Goal: Task Accomplishment & Management: Use online tool/utility

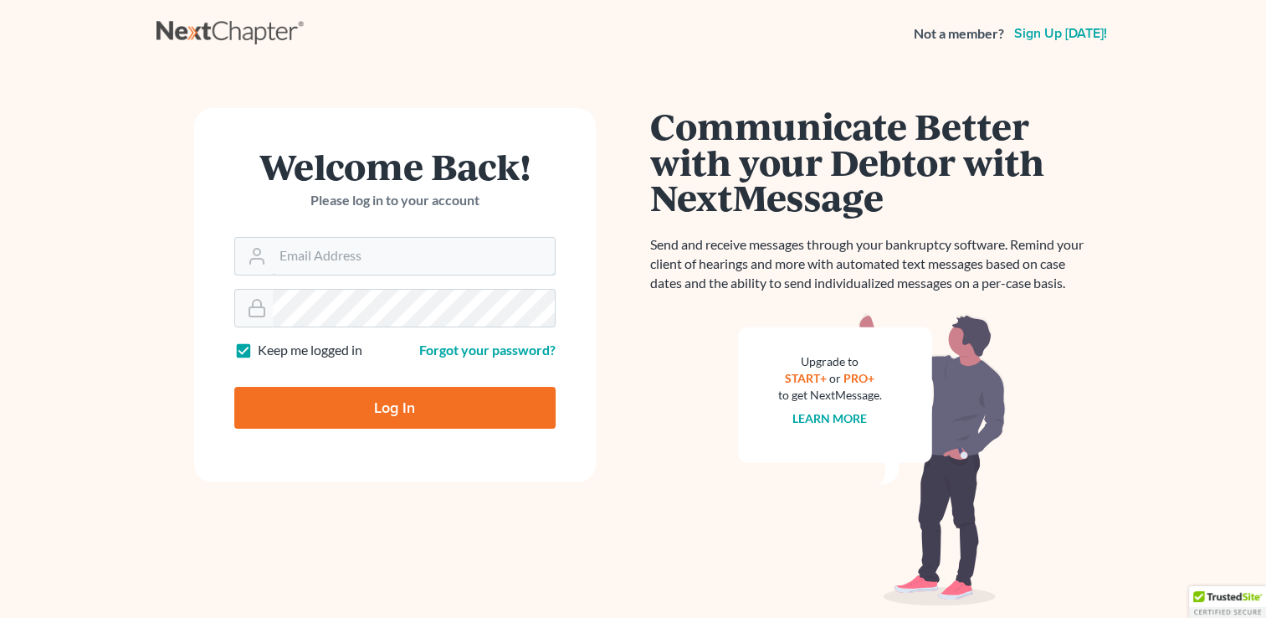
type input "philip.ladin@ladinlaw.com"
click at [364, 399] on input "Log In" at bounding box center [394, 408] width 321 height 42
type input "Thinking..."
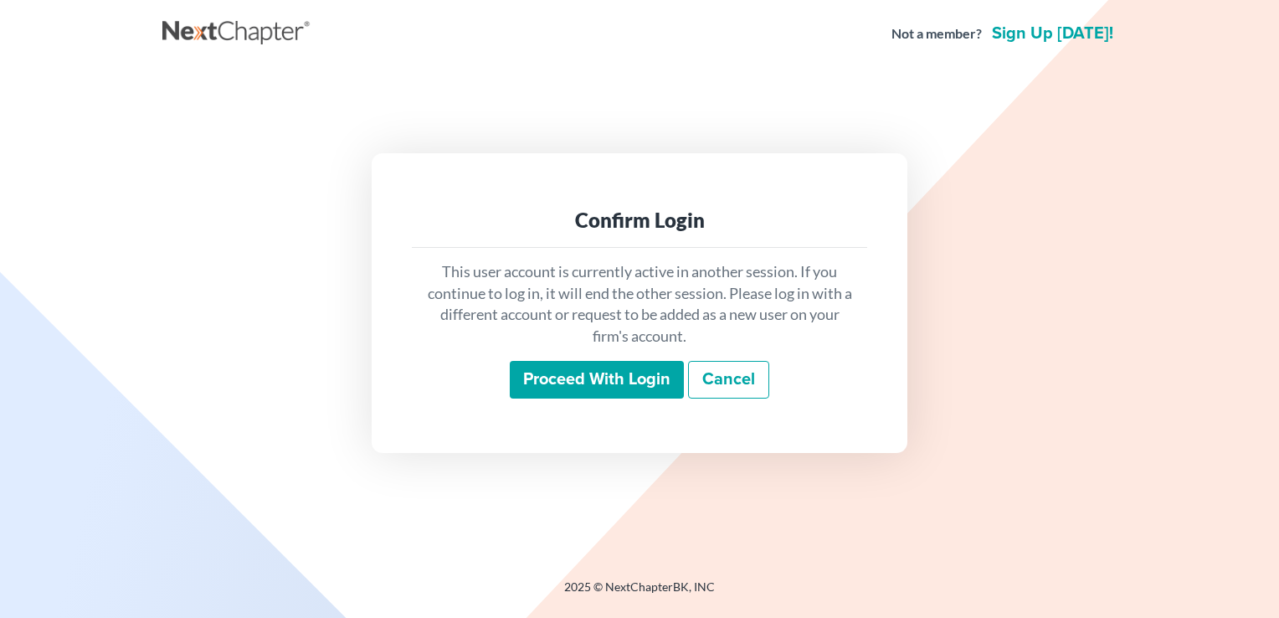
click at [621, 376] on input "Proceed with login" at bounding box center [597, 380] width 174 height 38
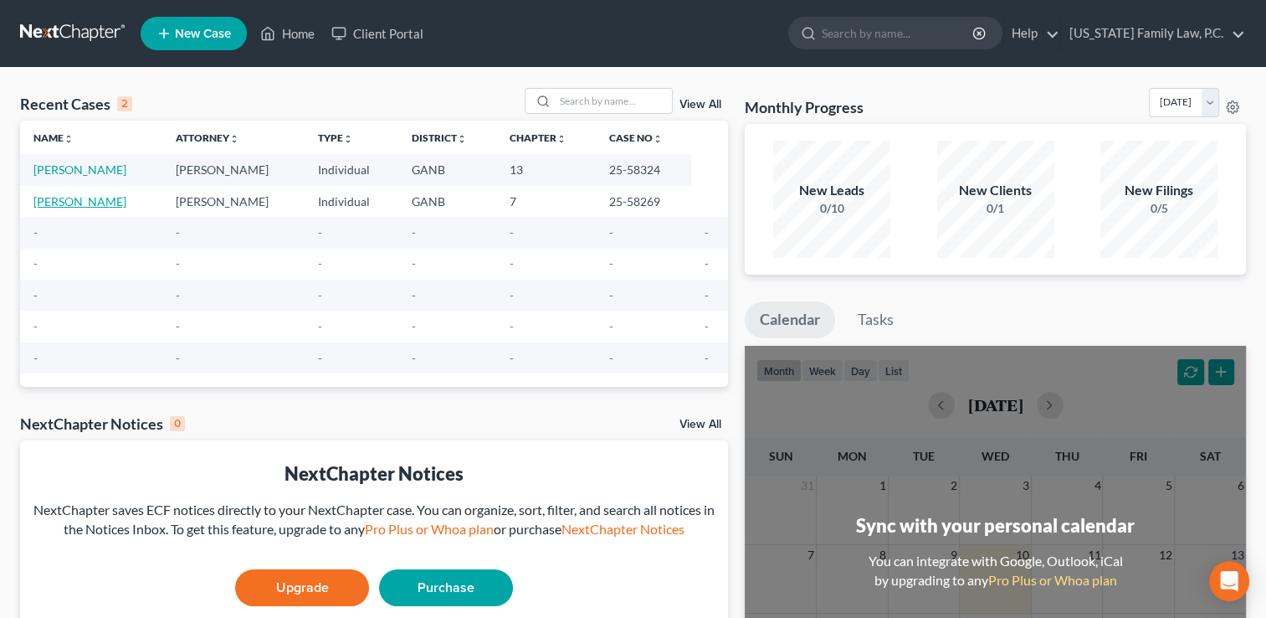
click at [57, 197] on link "Knott, Thomas" at bounding box center [79, 201] width 93 height 14
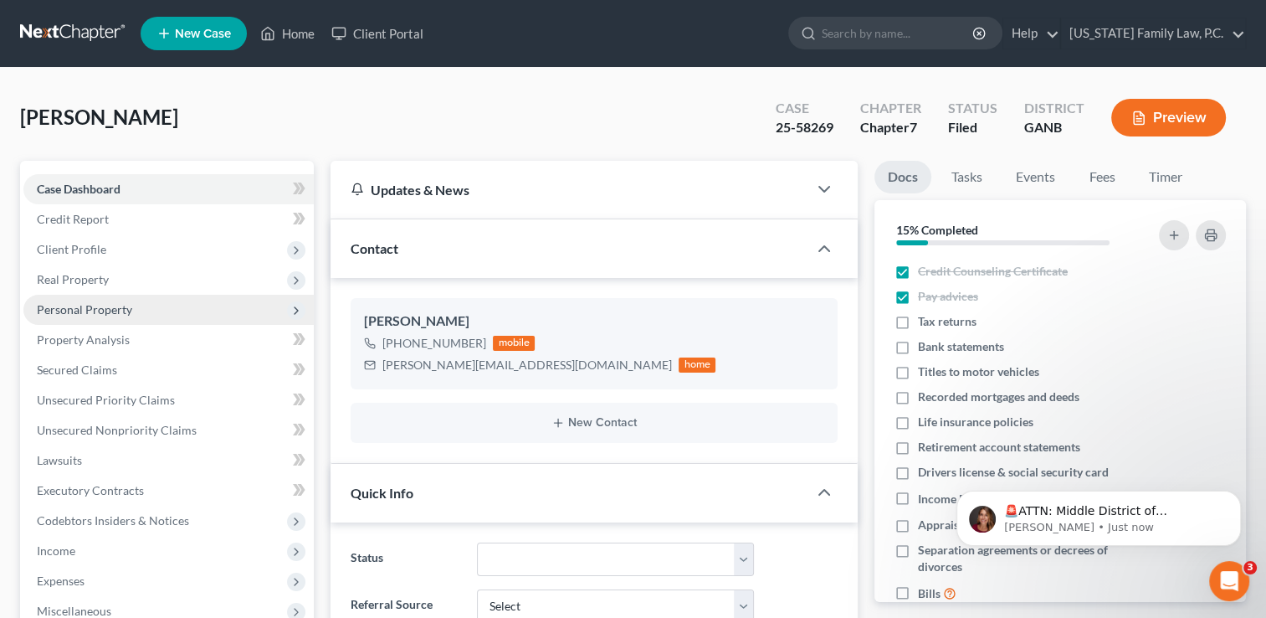
click at [96, 310] on span "Personal Property" at bounding box center [84, 309] width 95 height 14
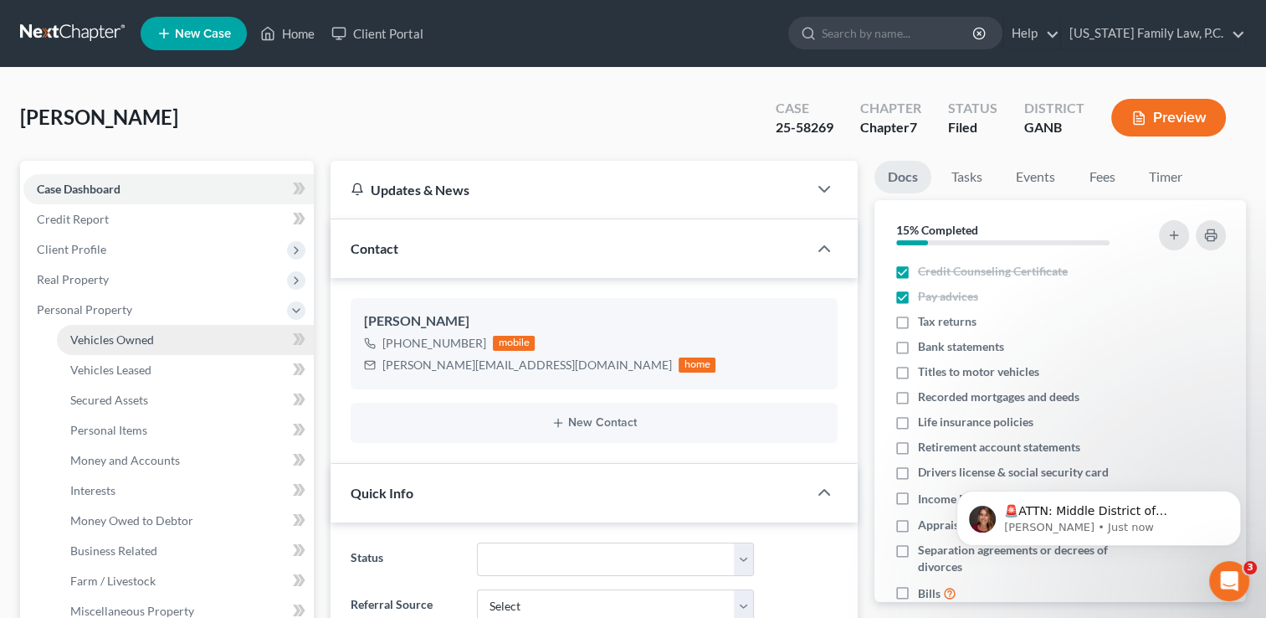
scroll to position [84, 0]
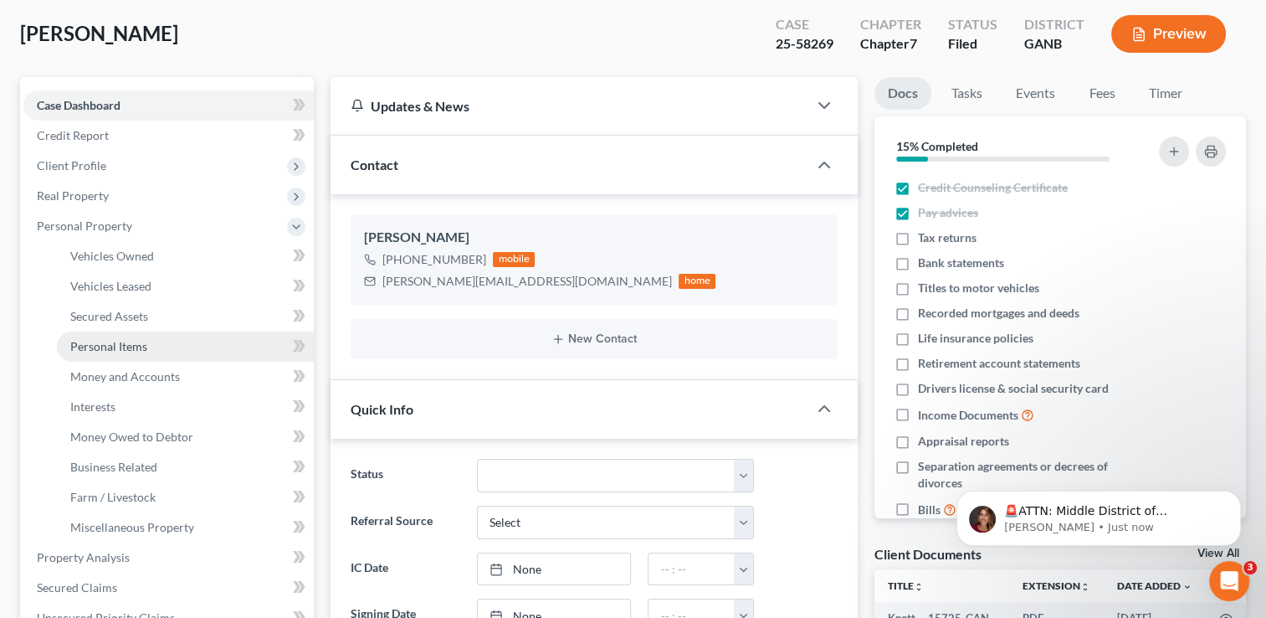
click at [119, 336] on link "Personal Items" at bounding box center [185, 346] width 257 height 30
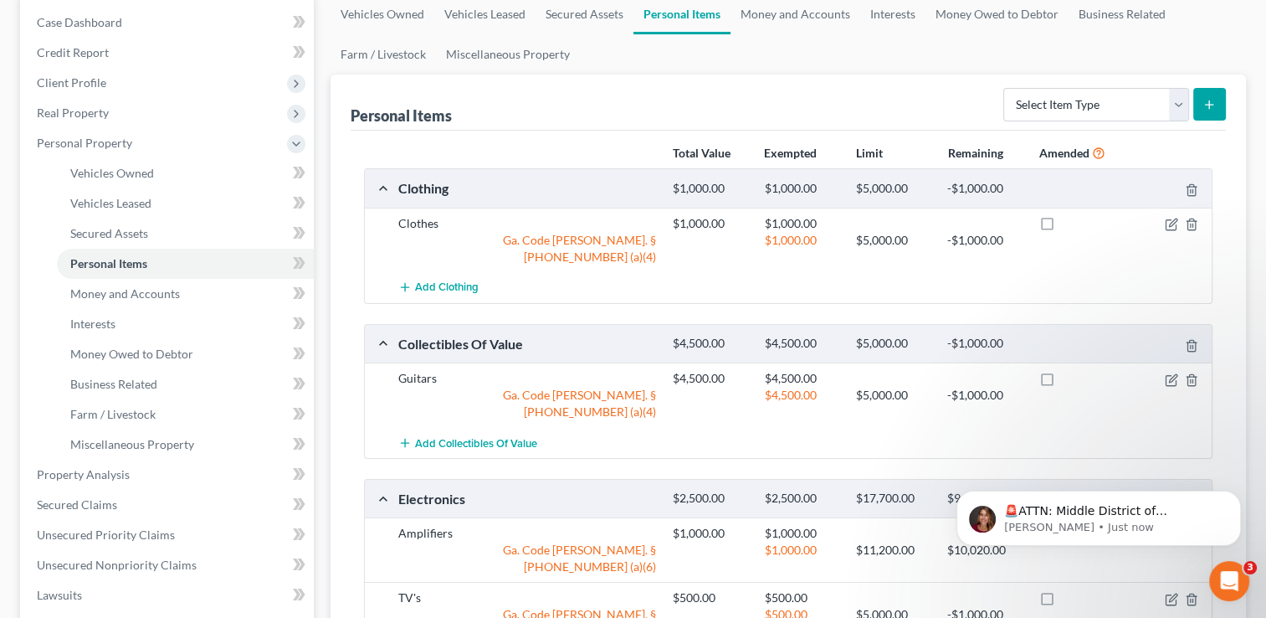
scroll to position [167, 0]
